Goal: Task Accomplishment & Management: Use online tool/utility

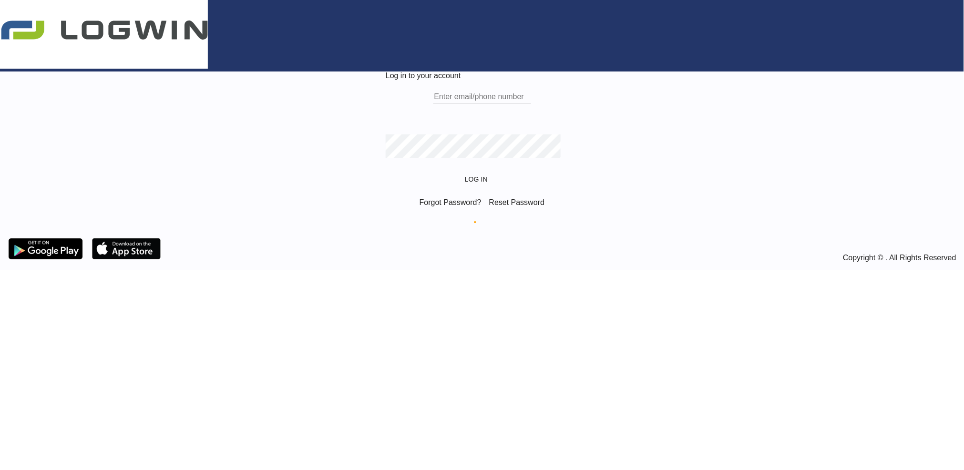
click at [244, 90] on div "Log in to your account Email field is required Password field is required Log I…" at bounding box center [482, 150] width 964 height 158
click at [433, 104] on input "text" at bounding box center [482, 97] width 98 height 14
type input "[EMAIL_ADDRESS][PERSON_NAME][DOMAIN_NAME]"
click at [131, 210] on div "Log in to your account [EMAIL_ADDRESS][PERSON_NAME][DOMAIN_NAME] Log In Forgot …" at bounding box center [482, 150] width 964 height 158
click at [461, 171] on button "Log In" at bounding box center [482, 179] width 42 height 17
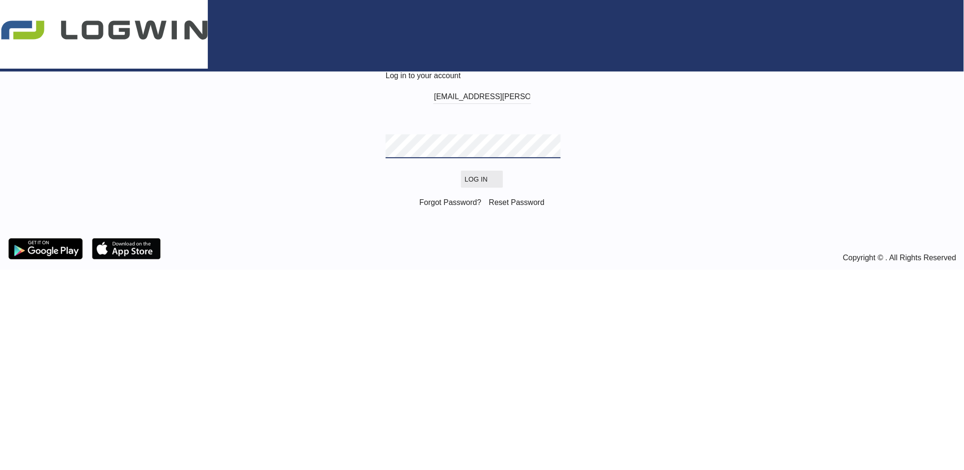
click at [480, 188] on button "Log In" at bounding box center [482, 179] width 42 height 17
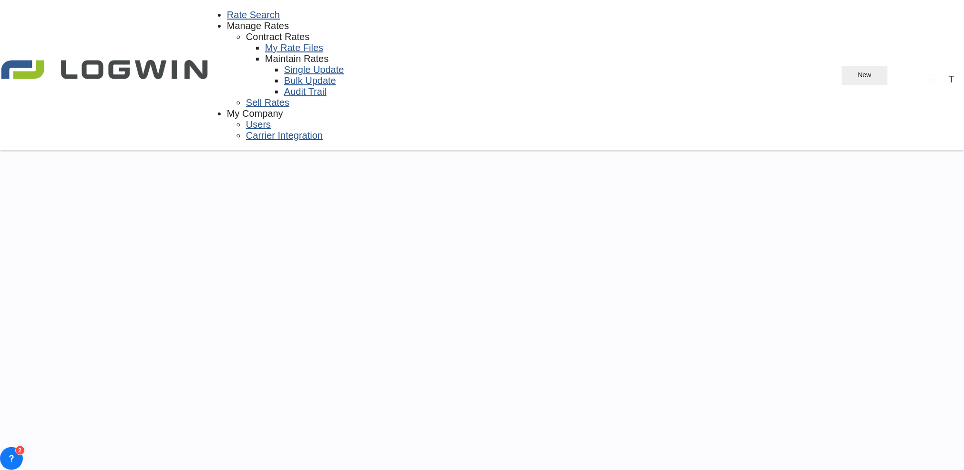
click at [846, 70] on md-icon "icon-plus 400-fg" at bounding box center [851, 75] width 11 height 11
click at [896, 63] on div "Ratesheet" at bounding box center [883, 55] width 46 height 15
click at [846, 71] on span "New" at bounding box center [864, 75] width 36 height 8
click at [874, 63] on span "Ratesheet" at bounding box center [867, 55] width 14 height 15
